Goal: Transaction & Acquisition: Purchase product/service

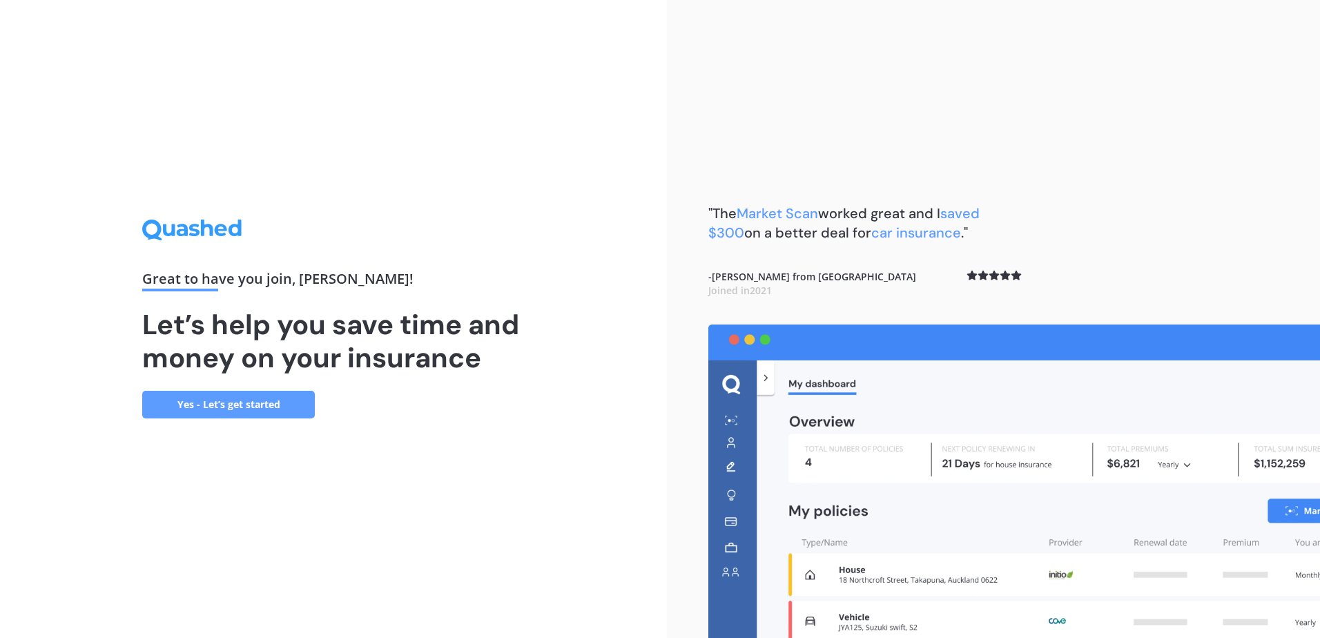
click at [244, 402] on link "Yes - Let’s get started" at bounding box center [228, 405] width 173 height 28
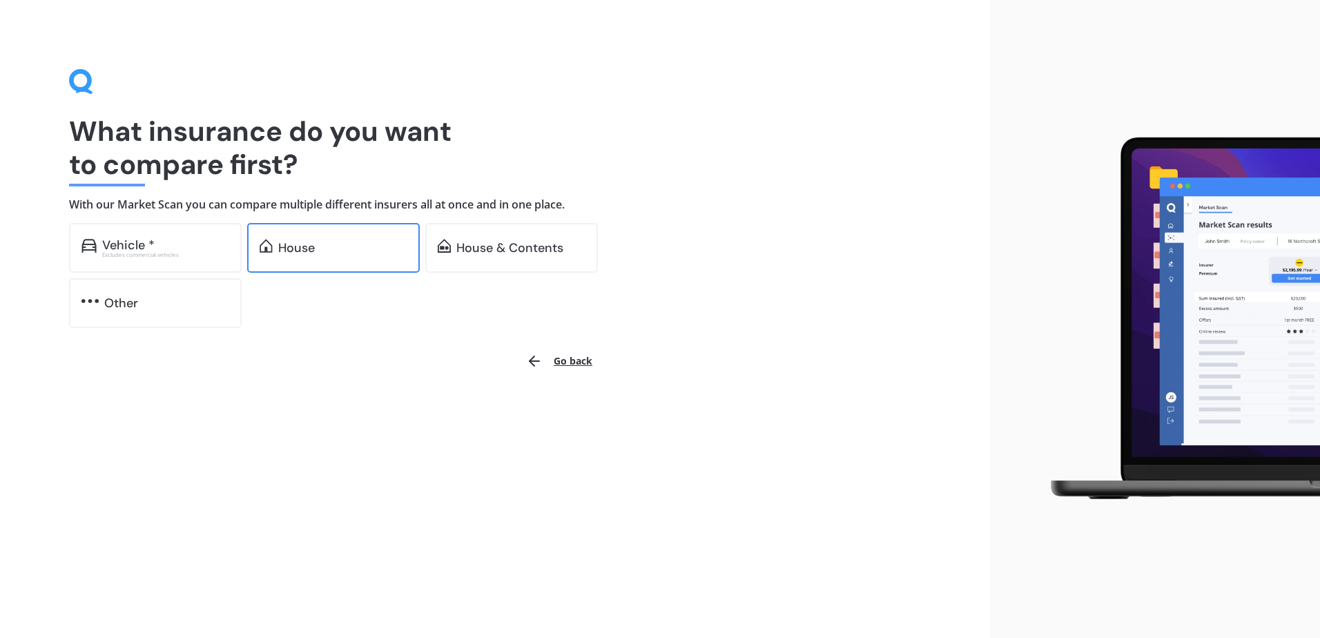
click at [313, 247] on div "House" at bounding box center [296, 248] width 37 height 14
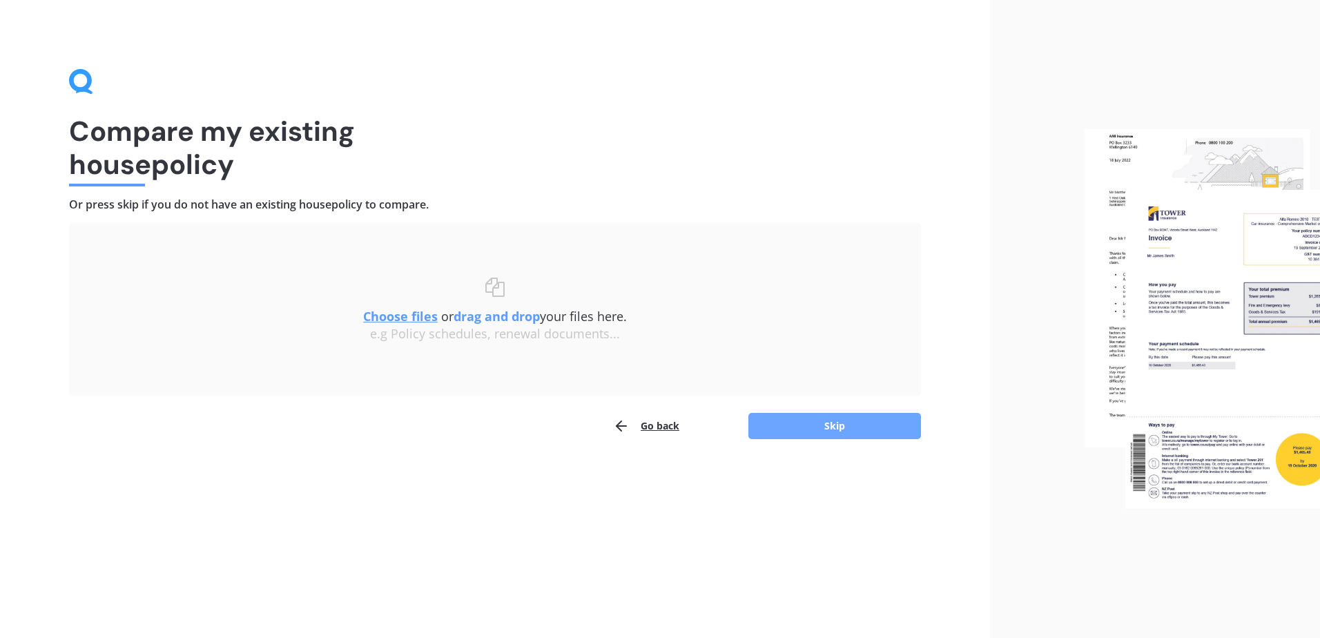
click at [850, 422] on button "Skip" at bounding box center [834, 426] width 173 height 26
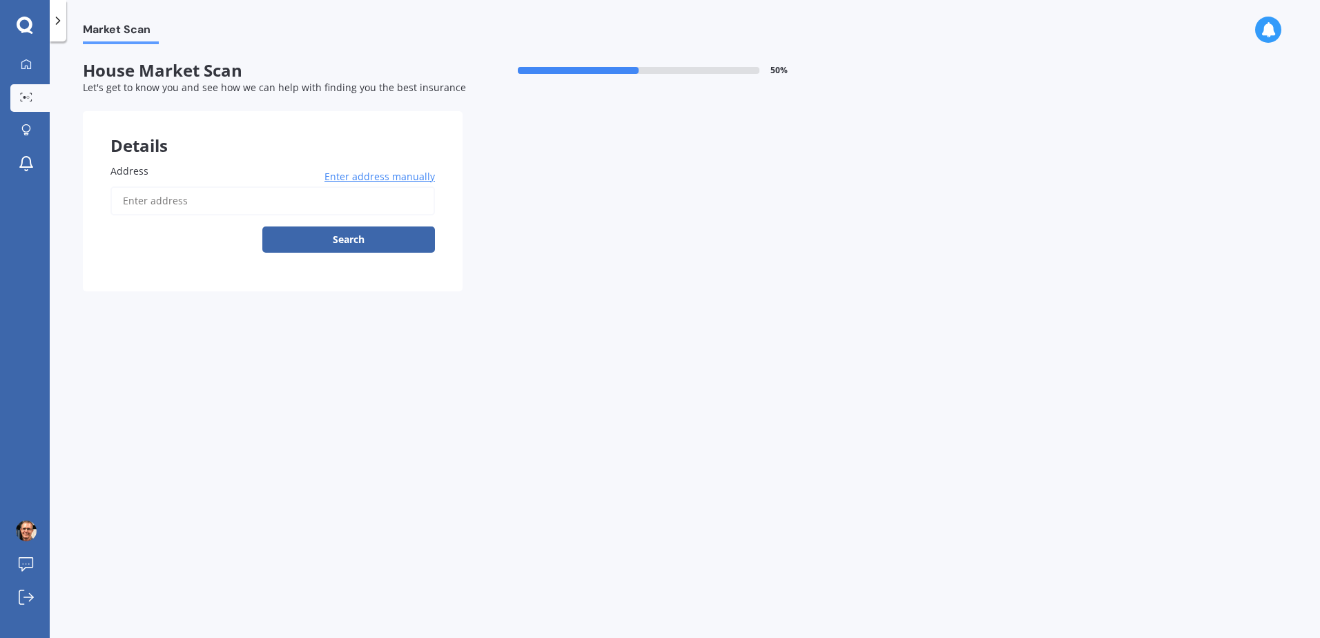
click at [177, 202] on input "Address" at bounding box center [272, 200] width 324 height 29
type input "[STREET_ADDRESS][US_STATE]"
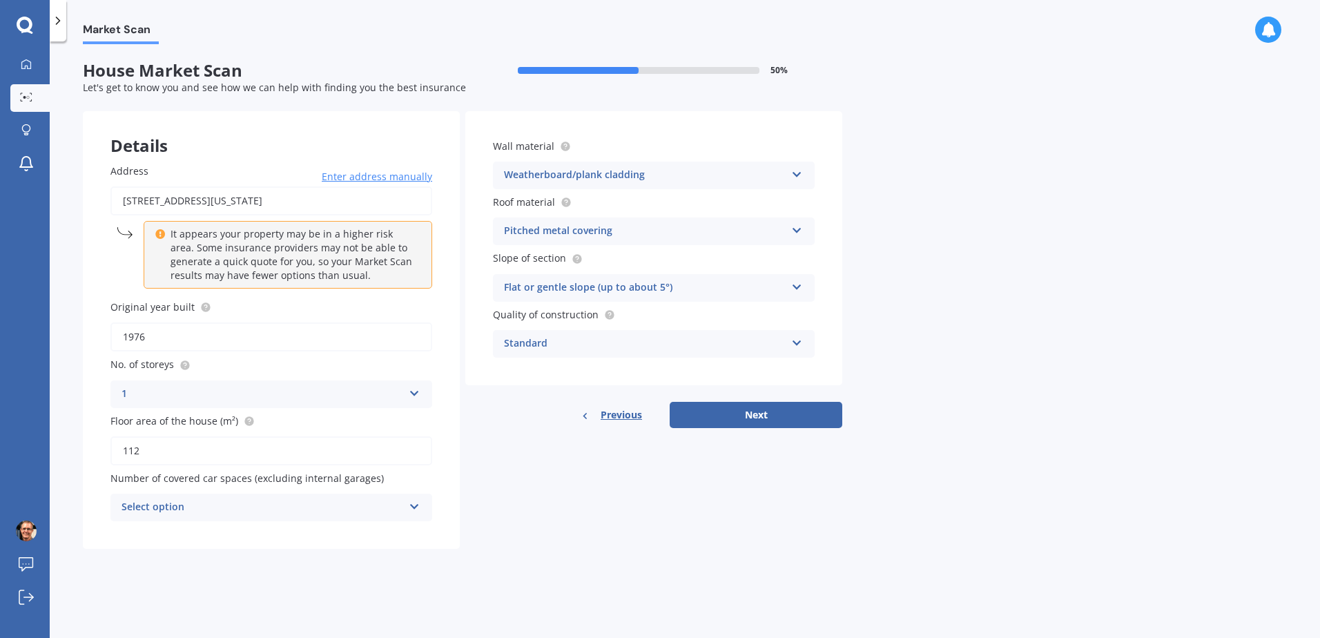
click at [409, 506] on icon at bounding box center [415, 504] width 12 height 10
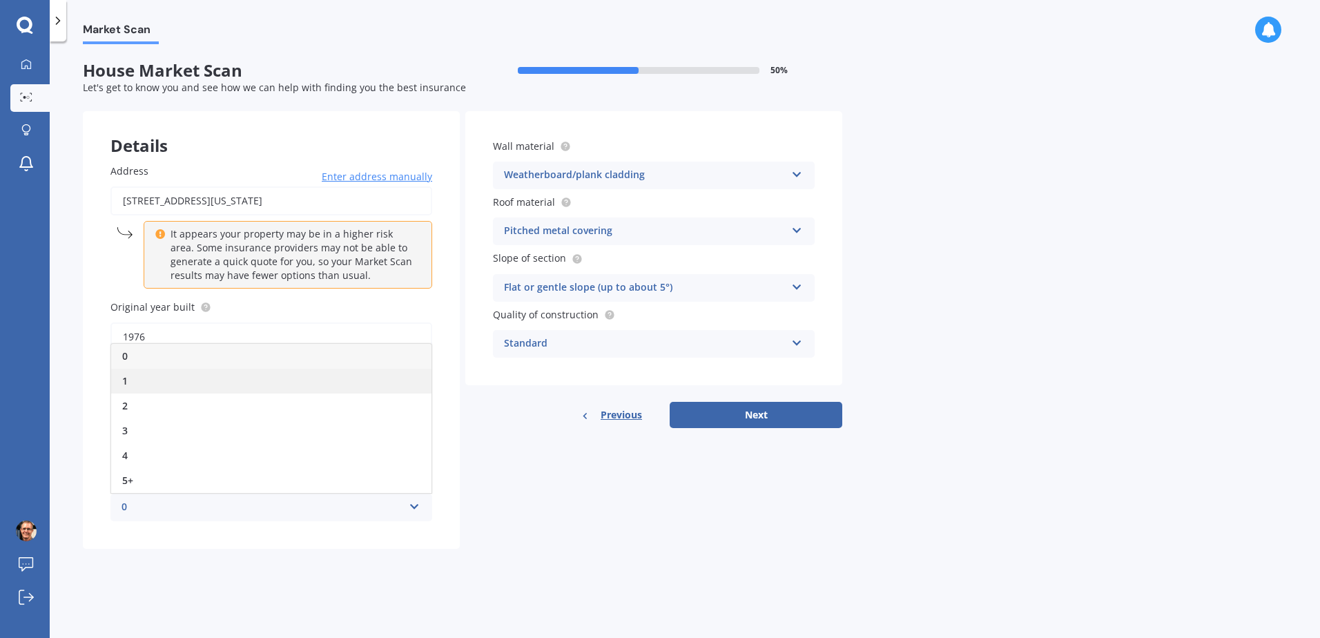
click at [213, 387] on div "1" at bounding box center [271, 381] width 320 height 25
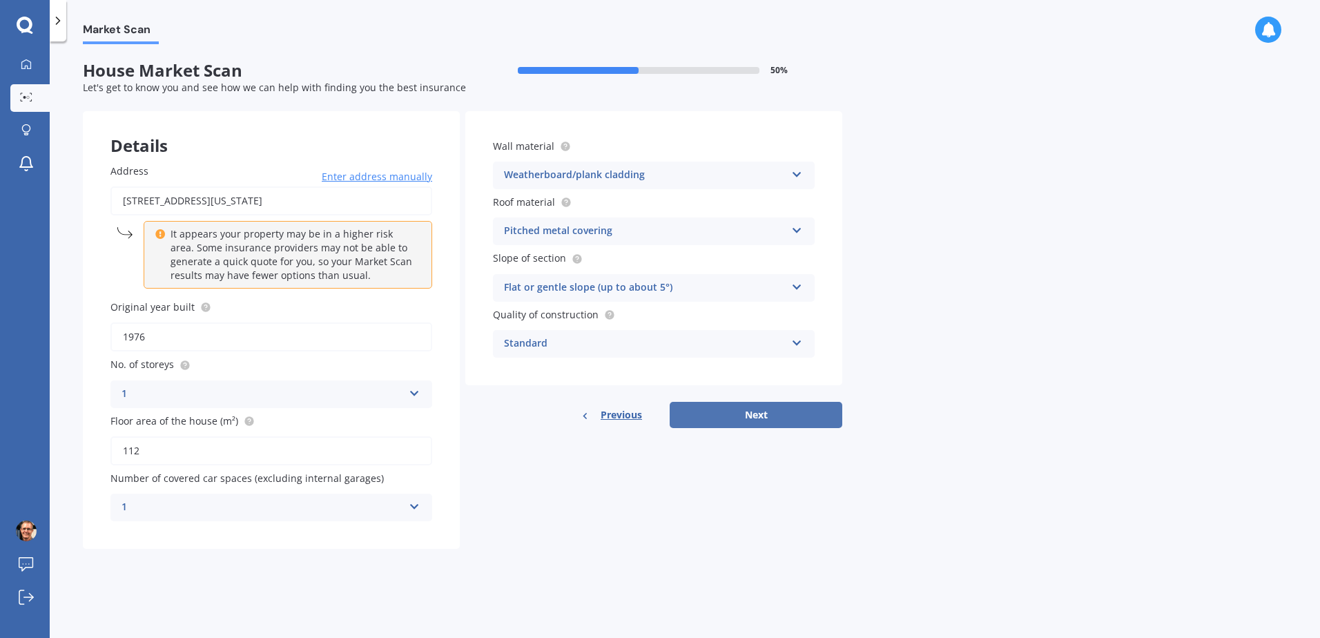
click at [747, 410] on button "Next" at bounding box center [755, 415] width 173 height 26
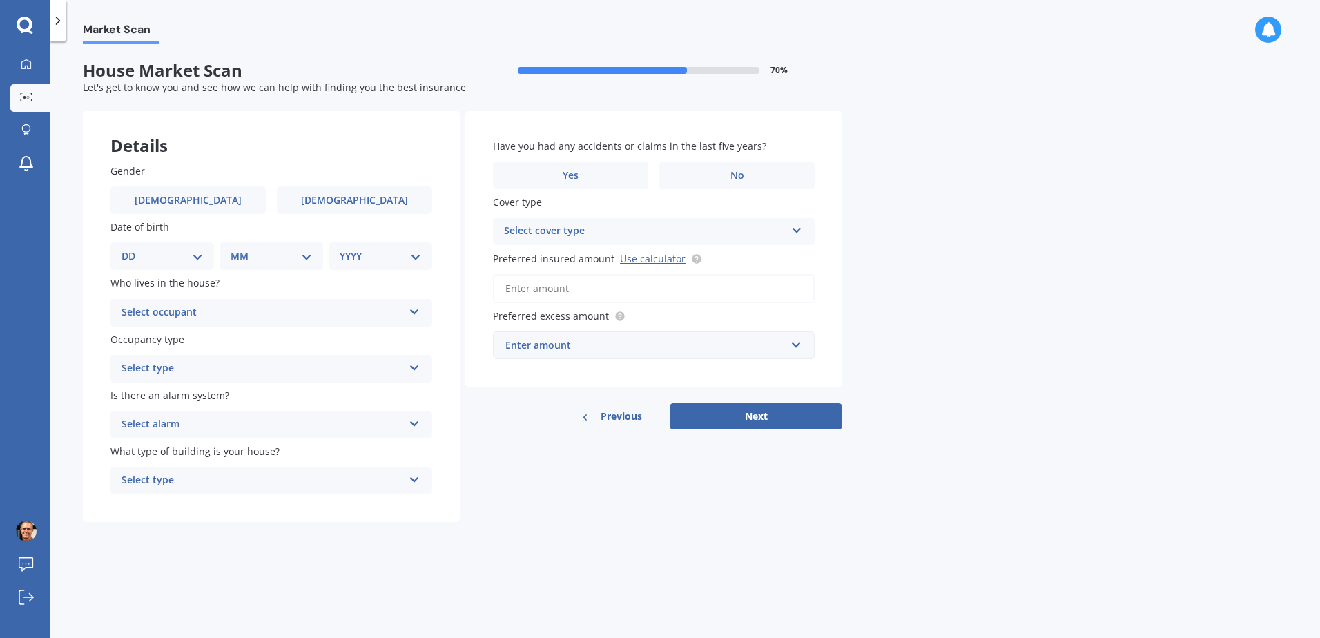
click at [413, 311] on icon at bounding box center [415, 309] width 12 height 10
click at [561, 476] on div "Details Gender [DEMOGRAPHIC_DATA] [DEMOGRAPHIC_DATA] Date of birth DD 01 02 03 …" at bounding box center [462, 316] width 759 height 411
